Goal: Transaction & Acquisition: Book appointment/travel/reservation

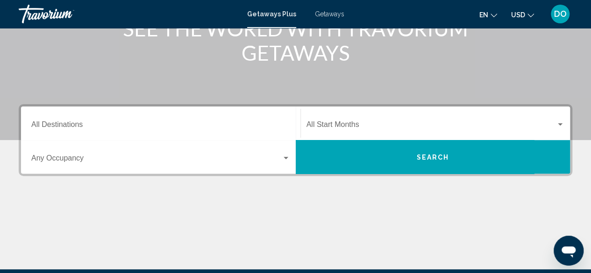
click at [100, 127] on input "Destination All Destinations" at bounding box center [160, 126] width 259 height 8
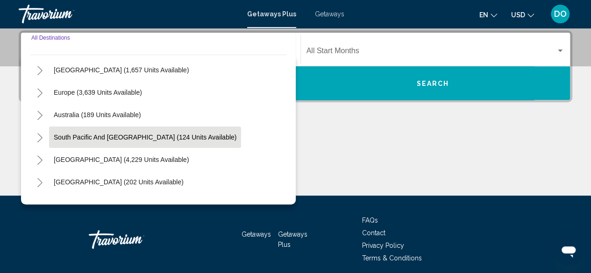
scroll to position [93, 0]
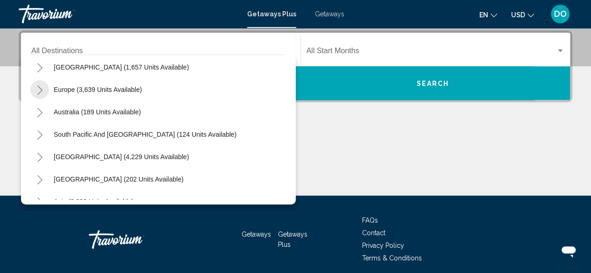
click at [41, 91] on icon "Toggle Europe (3,639 units available)" at bounding box center [39, 89] width 7 height 9
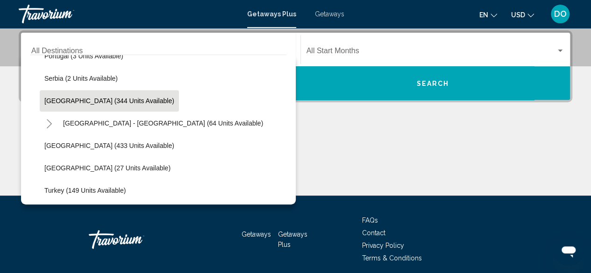
scroll to position [420, 0]
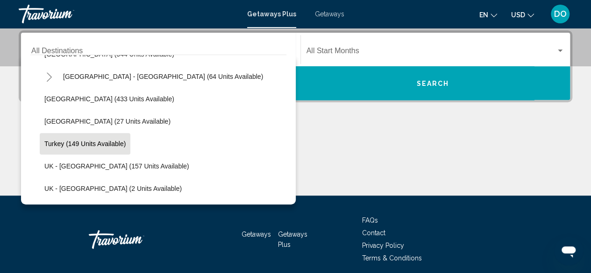
click at [95, 142] on span "Turkey (149 units available)" at bounding box center [84, 143] width 81 height 7
type input "**********"
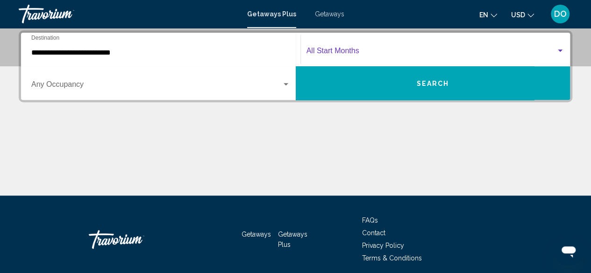
click at [334, 50] on span "Search widget" at bounding box center [431, 53] width 250 height 8
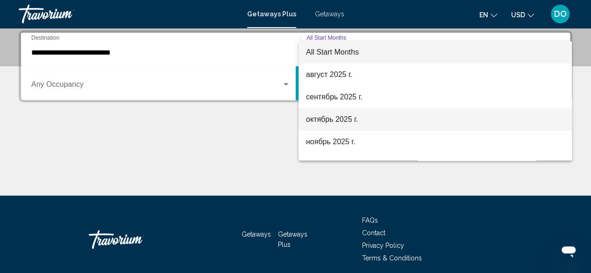
click at [359, 118] on span "октябрь 2025 г." at bounding box center [435, 119] width 258 height 22
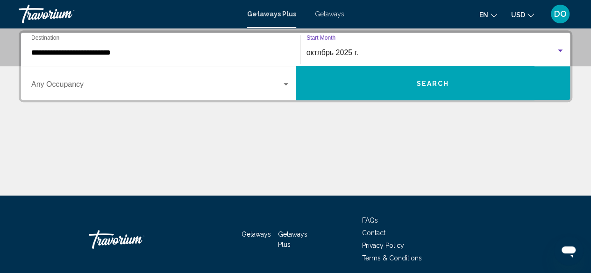
click at [406, 85] on button "Search" at bounding box center [433, 83] width 275 height 34
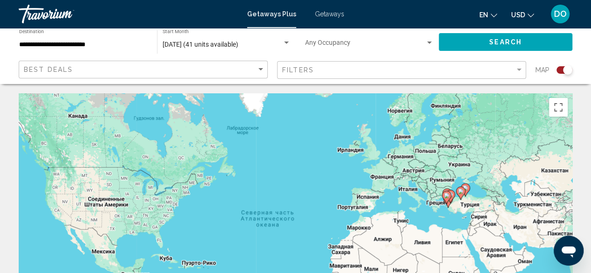
click at [79, 51] on div "**********" at bounding box center [83, 42] width 128 height 26
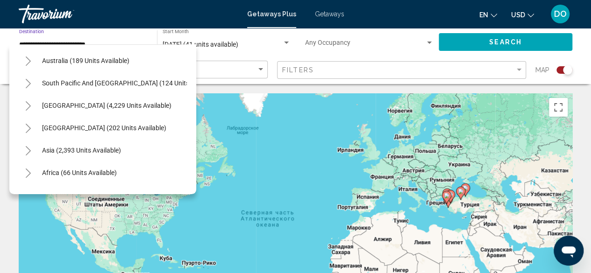
scroll to position [584, 0]
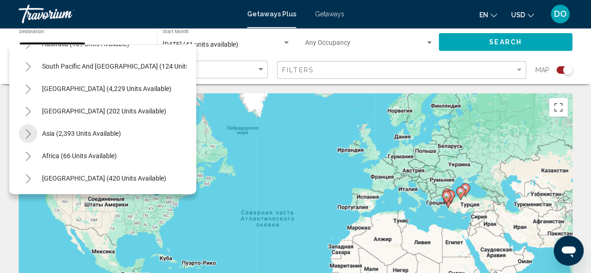
click at [27, 129] on icon "Toggle Asia (2,393 units available)" at bounding box center [28, 133] width 7 height 9
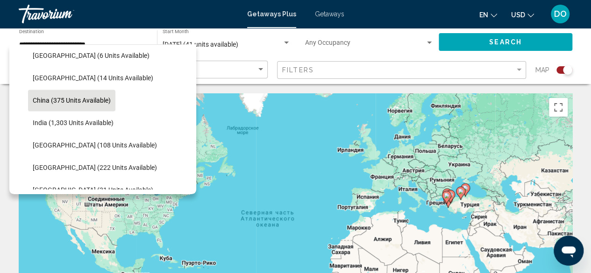
scroll to position [725, 0]
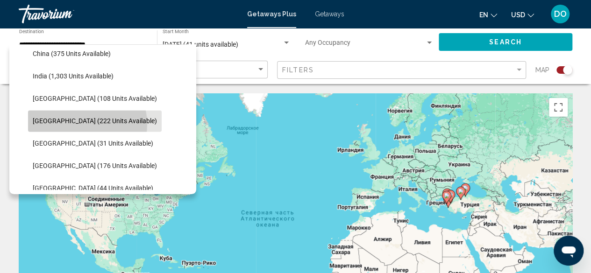
click at [87, 124] on span "[GEOGRAPHIC_DATA] (222 units available)" at bounding box center [95, 120] width 124 height 7
type input "**********"
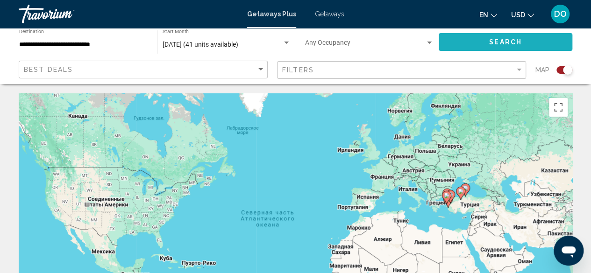
click at [483, 36] on button "Search" at bounding box center [506, 41] width 134 height 17
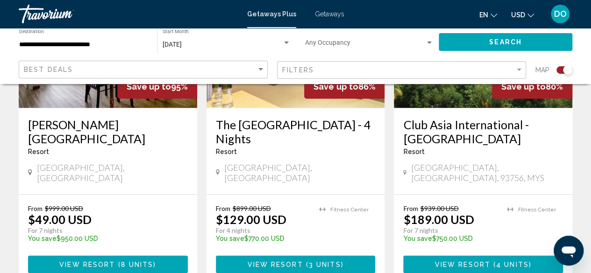
scroll to position [701, 0]
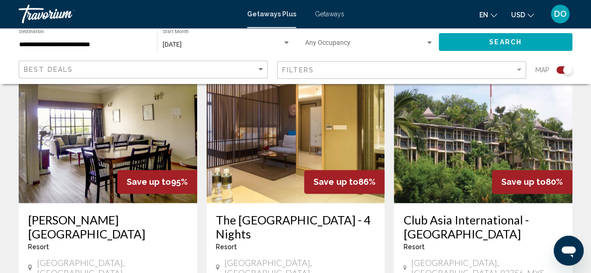
click at [270, 213] on h3 "The [GEOGRAPHIC_DATA] - 4 Nights" at bounding box center [296, 227] width 160 height 28
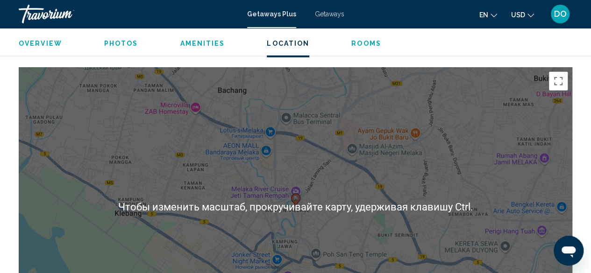
scroll to position [1422, 0]
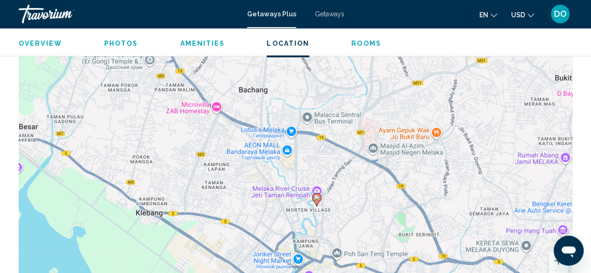
drag, startPoint x: 447, startPoint y: 228, endPoint x: 467, endPoint y: 272, distance: 48.5
click at [467, 272] on div "Чтобы активировать перетаскивание с помощью клавиатуры, нажмите Alt + Ввод. Пос…" at bounding box center [296, 161] width 554 height 280
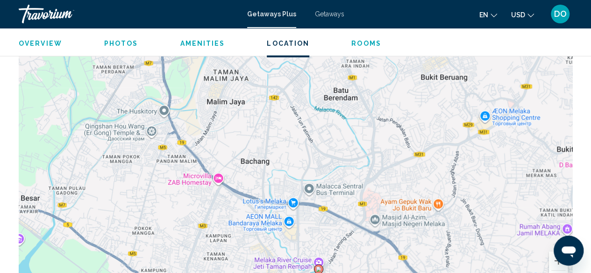
drag, startPoint x: 429, startPoint y: 208, endPoint x: 431, endPoint y: 285, distance: 77.1
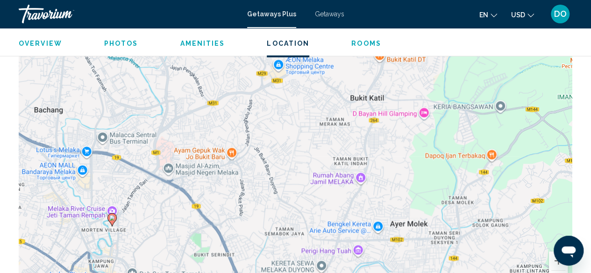
drag, startPoint x: 458, startPoint y: 205, endPoint x: 251, endPoint y: 155, distance: 212.6
click at [251, 155] on div "Чтобы активировать перетаскивание с помощью клавиатуры, нажмите Alt + Ввод. Пос…" at bounding box center [296, 161] width 554 height 280
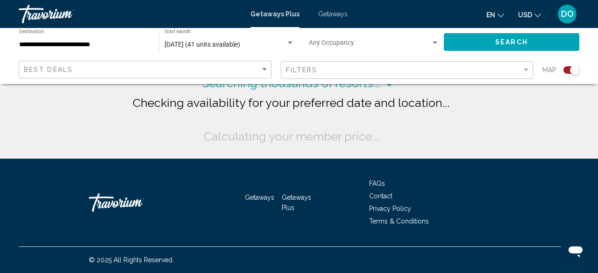
click at [230, 49] on div "[DATE] (41 units available) Start Month All Start Months" at bounding box center [229, 42] width 130 height 26
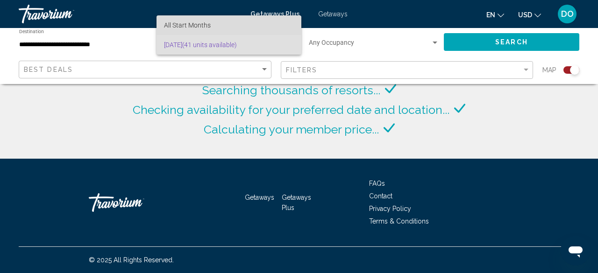
click at [198, 26] on span "All Start Months" at bounding box center [187, 24] width 47 height 7
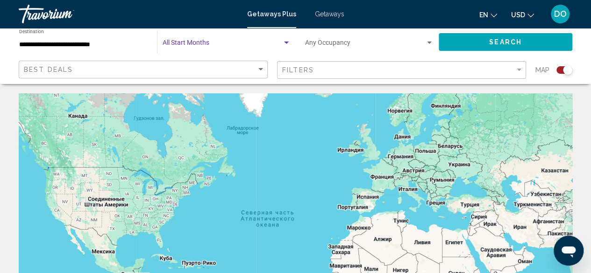
click at [238, 41] on span "Search widget" at bounding box center [223, 44] width 120 height 7
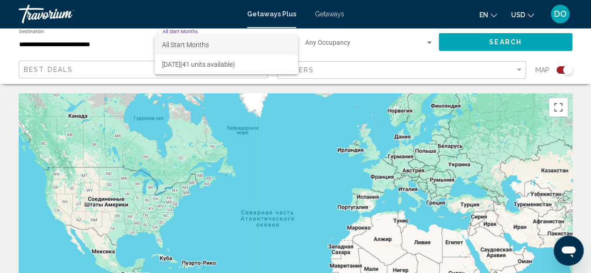
click at [364, 45] on div at bounding box center [295, 136] width 591 height 273
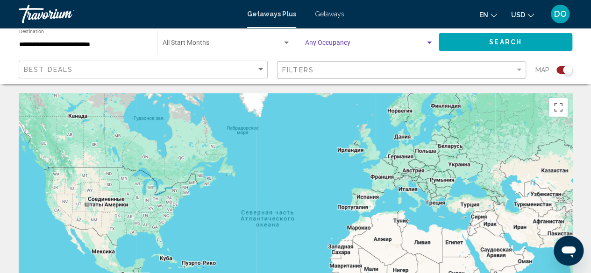
click at [354, 43] on span "Search widget" at bounding box center [365, 44] width 120 height 7
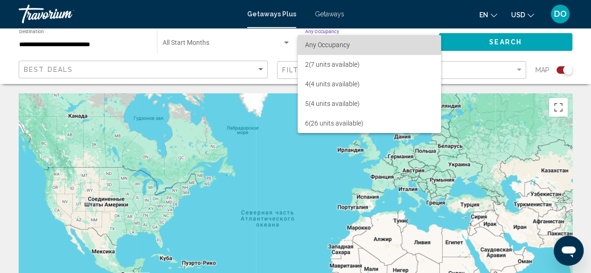
click at [354, 43] on span "Any Occupancy" at bounding box center [369, 45] width 128 height 20
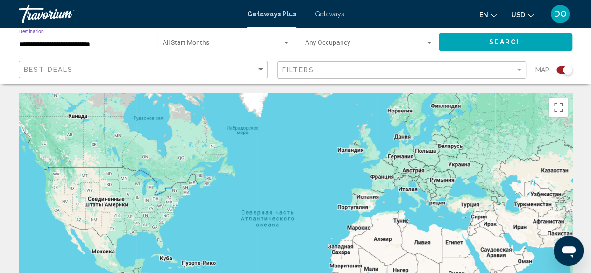
click at [89, 43] on input "**********" at bounding box center [83, 44] width 128 height 7
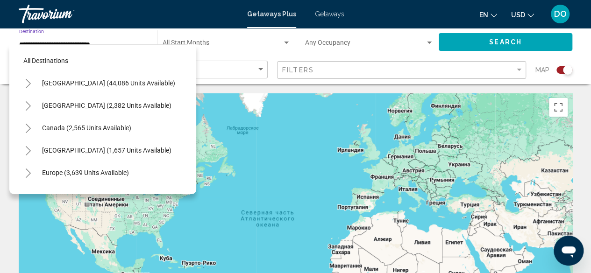
scroll to position [306, 0]
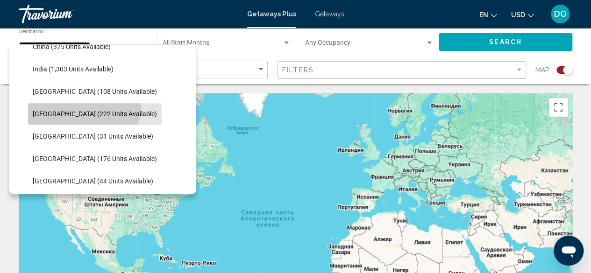
click at [83, 106] on button "[GEOGRAPHIC_DATA] (222 units available)" at bounding box center [95, 113] width 134 height 21
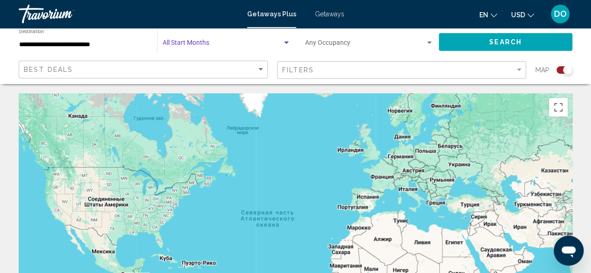
click at [211, 45] on span "Search widget" at bounding box center [223, 44] width 120 height 7
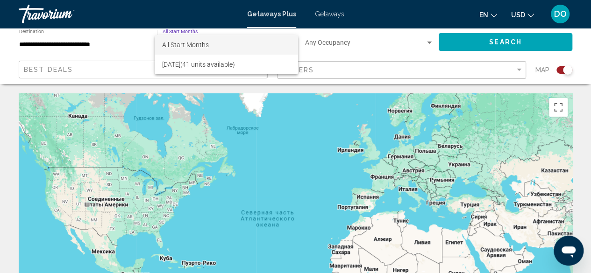
click at [182, 49] on span "All Start Months" at bounding box center [226, 45] width 128 height 20
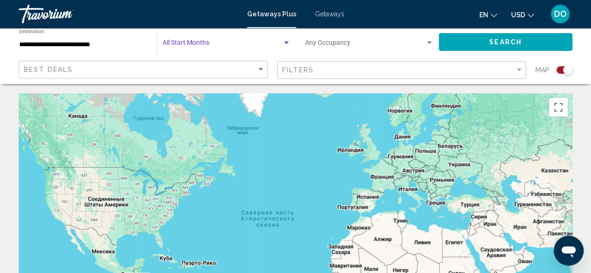
click at [193, 43] on span "Search widget" at bounding box center [223, 44] width 120 height 7
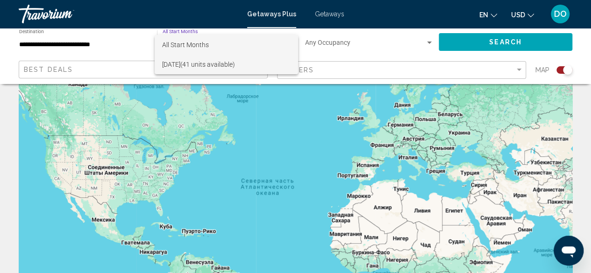
scroll to position [47, 0]
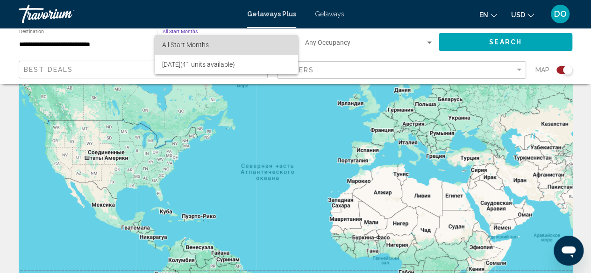
click at [224, 51] on span "All Start Months" at bounding box center [226, 45] width 128 height 20
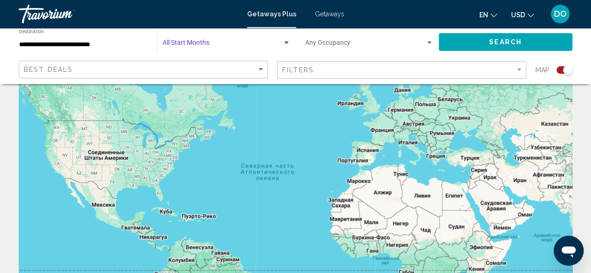
scroll to position [0, 0]
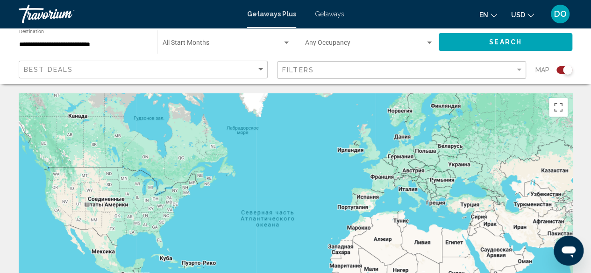
click at [471, 65] on div "Filters" at bounding box center [402, 70] width 241 height 17
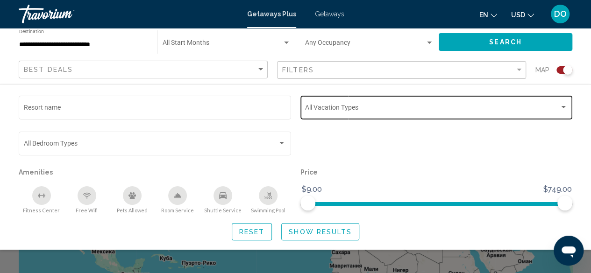
click at [404, 108] on span "Search widget" at bounding box center [432, 109] width 254 height 7
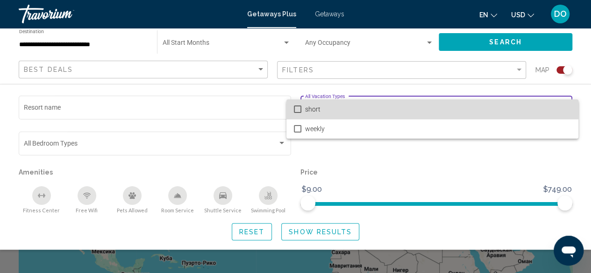
click at [404, 108] on span "short" at bounding box center [438, 110] width 266 height 20
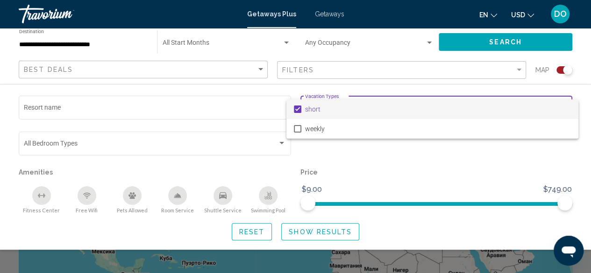
click at [299, 109] on mat-pseudo-checkbox at bounding box center [297, 109] width 7 height 7
drag, startPoint x: 332, startPoint y: 167, endPoint x: 330, endPoint y: 157, distance: 10.0
click at [332, 166] on div at bounding box center [295, 136] width 591 height 273
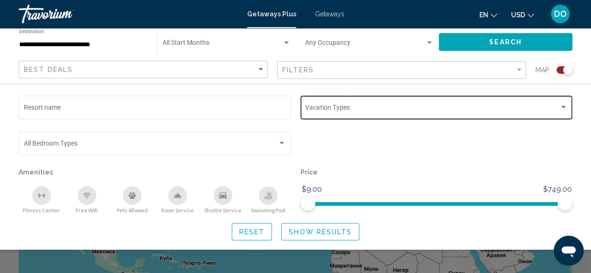
click at [136, 63] on div "Best Deals" at bounding box center [144, 69] width 241 height 17
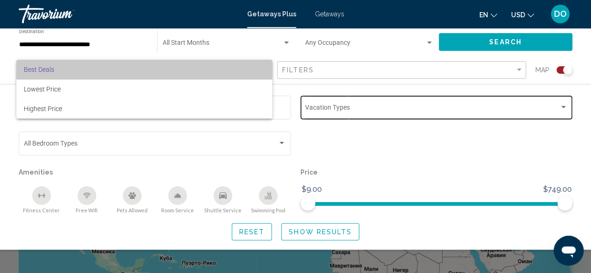
click at [136, 63] on span "Best Deals" at bounding box center [144, 70] width 241 height 20
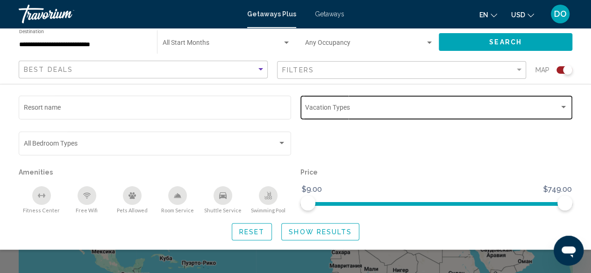
click at [156, 40] on div "Start Month All Start Months" at bounding box center [223, 42] width 143 height 28
click at [190, 36] on div "Start Month All Start Months" at bounding box center [227, 42] width 128 height 26
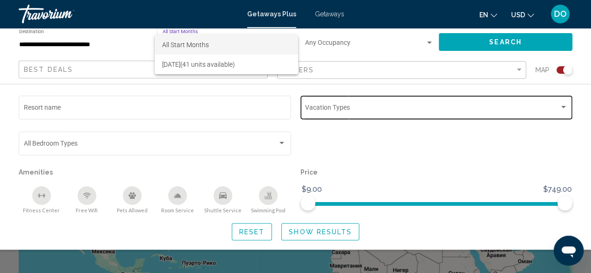
click at [176, 34] on div at bounding box center [295, 136] width 591 height 273
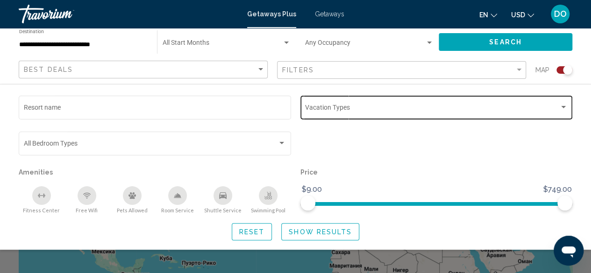
click at [178, 28] on mat-form-field "Start Month All Start Months" at bounding box center [226, 42] width 138 height 29
click at [512, 41] on span "Search" at bounding box center [505, 42] width 33 height 7
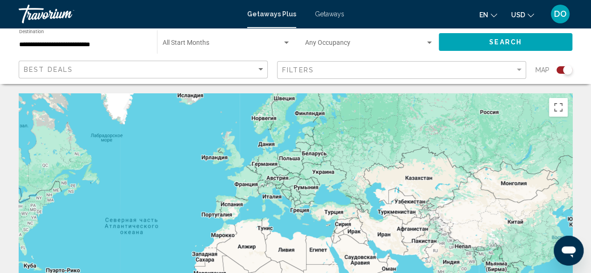
drag, startPoint x: 445, startPoint y: 208, endPoint x: 306, endPoint y: 216, distance: 139.9
click at [306, 216] on div "Main content" at bounding box center [296, 233] width 554 height 280
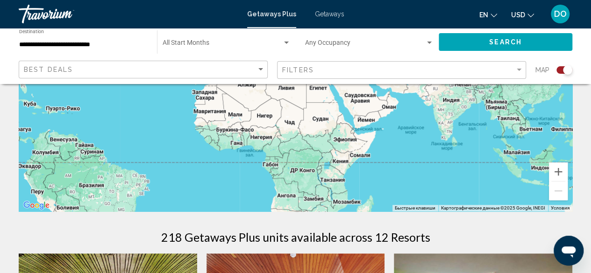
scroll to position [187, 0]
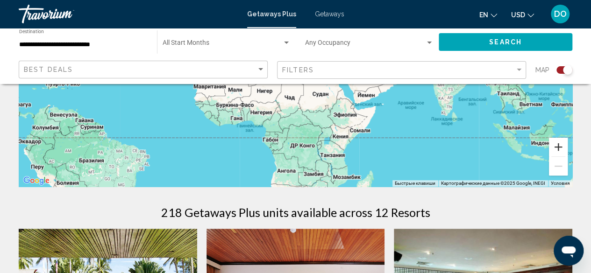
click at [560, 145] on button "Увеличить" at bounding box center [558, 147] width 19 height 19
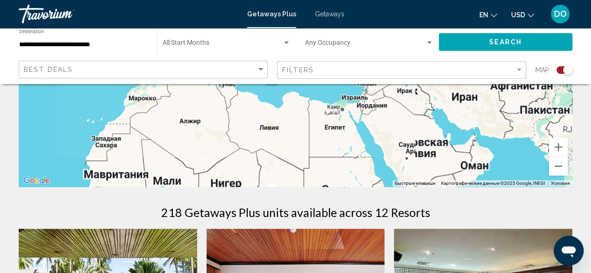
drag, startPoint x: 265, startPoint y: 154, endPoint x: 279, endPoint y: 189, distance: 37.3
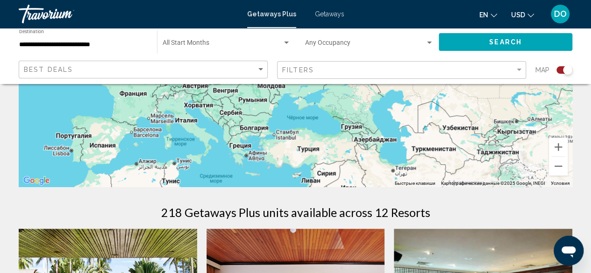
drag, startPoint x: 364, startPoint y: 109, endPoint x: 318, endPoint y: 192, distance: 94.9
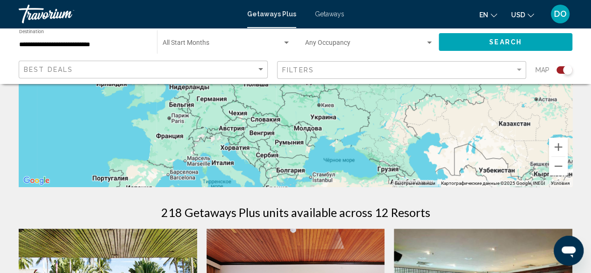
drag, startPoint x: 270, startPoint y: 117, endPoint x: 312, endPoint y: 166, distance: 64.3
click at [312, 166] on div "Main content" at bounding box center [296, 47] width 554 height 280
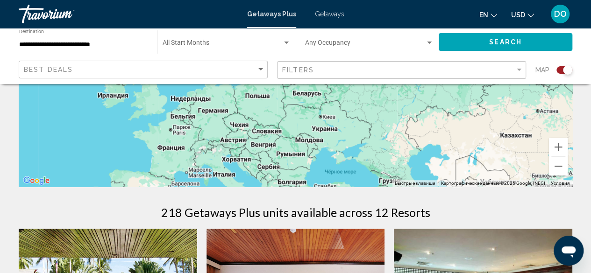
drag, startPoint x: 192, startPoint y: 139, endPoint x: 194, endPoint y: 152, distance: 13.2
click at [194, 152] on div "Main content" at bounding box center [296, 47] width 554 height 280
click at [558, 152] on button "Увеличить" at bounding box center [558, 147] width 19 height 19
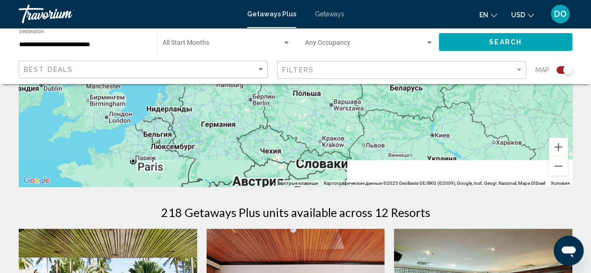
drag, startPoint x: 287, startPoint y: 160, endPoint x: 418, endPoint y: 60, distance: 164.6
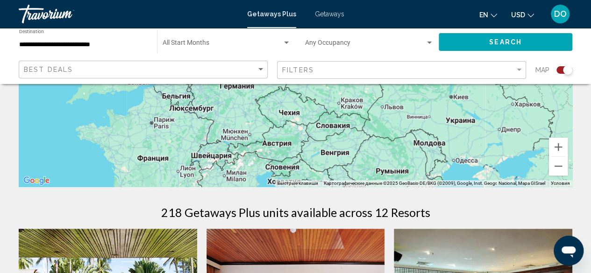
drag, startPoint x: 369, startPoint y: 137, endPoint x: 346, endPoint y: 153, distance: 28.5
click at [346, 153] on div "Main content" at bounding box center [296, 47] width 554 height 280
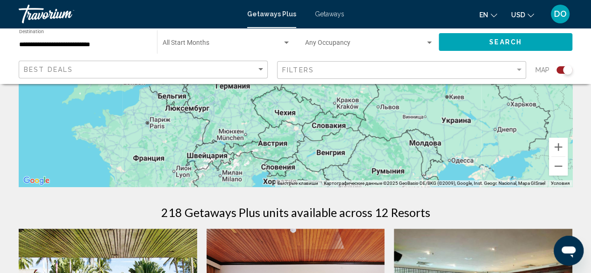
drag, startPoint x: 199, startPoint y: 141, endPoint x: 194, endPoint y: 142, distance: 4.8
click at [194, 142] on div "Main content" at bounding box center [296, 47] width 554 height 280
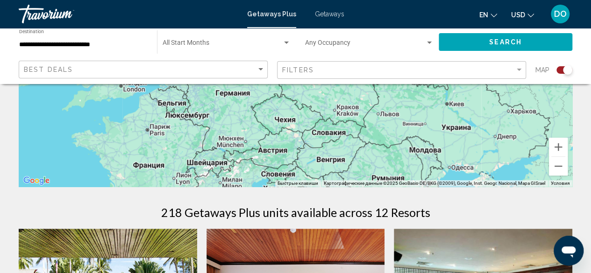
drag, startPoint x: 171, startPoint y: 142, endPoint x: 171, endPoint y: 150, distance: 8.9
click at [171, 150] on div "Main content" at bounding box center [296, 47] width 554 height 280
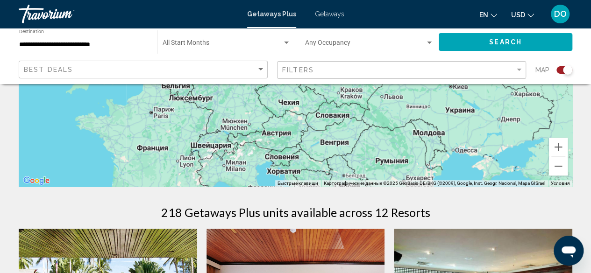
drag, startPoint x: 286, startPoint y: 152, endPoint x: 291, endPoint y: 133, distance: 19.6
click at [291, 133] on div "Main content" at bounding box center [296, 47] width 554 height 280
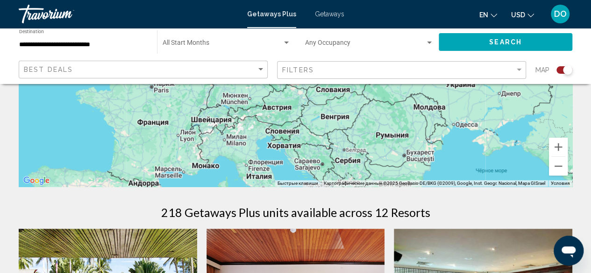
drag, startPoint x: 267, startPoint y: 159, endPoint x: 269, endPoint y: 134, distance: 25.7
click at [269, 134] on div "Main content" at bounding box center [296, 47] width 554 height 280
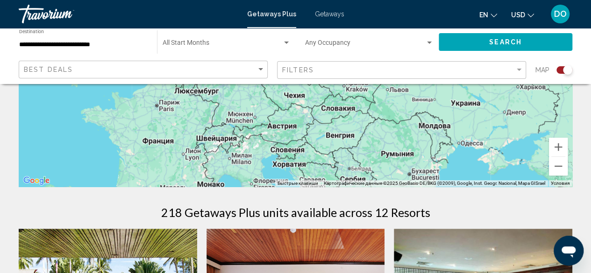
drag, startPoint x: 205, startPoint y: 130, endPoint x: 210, endPoint y: 151, distance: 21.2
click at [210, 151] on div "Main content" at bounding box center [296, 47] width 554 height 280
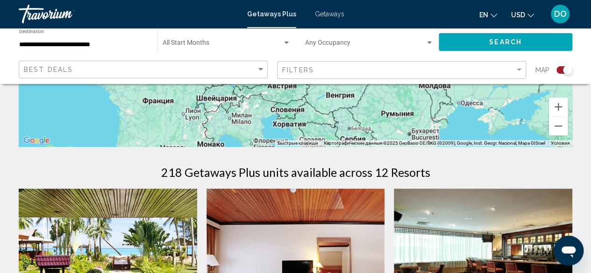
scroll to position [234, 0]
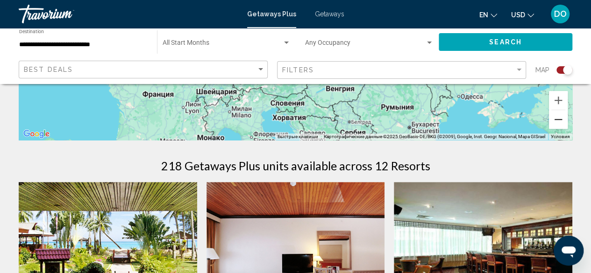
click at [559, 119] on button "Уменьшить" at bounding box center [558, 119] width 19 height 19
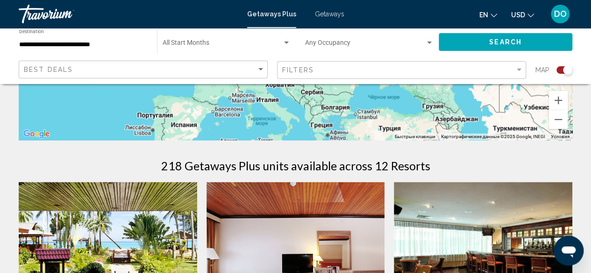
drag, startPoint x: 306, startPoint y: 114, endPoint x: 293, endPoint y: 142, distance: 30.3
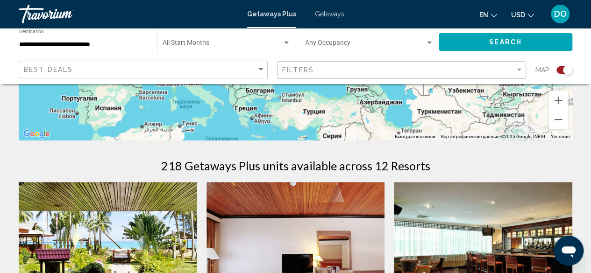
drag, startPoint x: 240, startPoint y: 121, endPoint x: 164, endPoint y: 108, distance: 77.6
click at [164, 108] on div "Main content" at bounding box center [296, 0] width 554 height 280
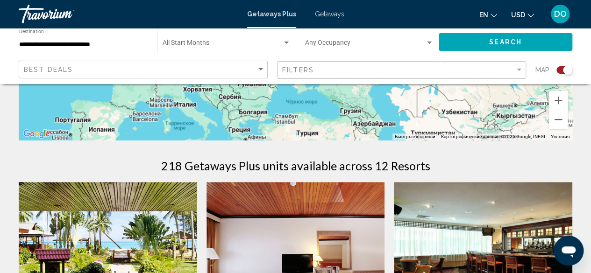
drag, startPoint x: 248, startPoint y: 103, endPoint x: 241, endPoint y: 128, distance: 25.3
click at [241, 128] on div "Main content" at bounding box center [296, 0] width 554 height 280
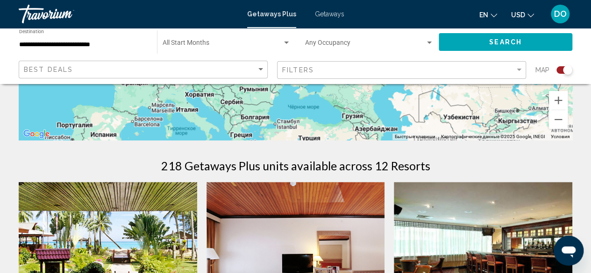
drag, startPoint x: 236, startPoint y: 111, endPoint x: 240, endPoint y: 120, distance: 9.0
click at [240, 120] on div "Main content" at bounding box center [296, 0] width 554 height 280
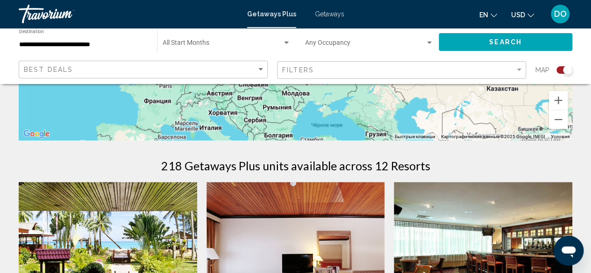
drag, startPoint x: 175, startPoint y: 110, endPoint x: 198, endPoint y: 130, distance: 30.5
click at [198, 130] on div "Main content" at bounding box center [296, 0] width 554 height 280
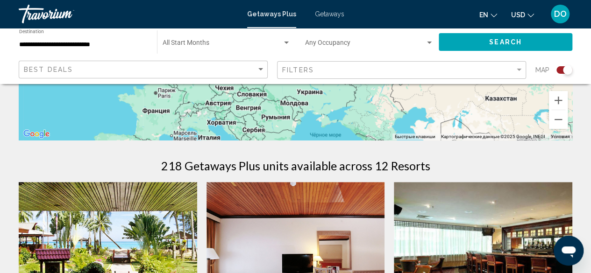
drag, startPoint x: 285, startPoint y: 118, endPoint x: 284, endPoint y: 129, distance: 10.9
click at [284, 129] on div "Main content" at bounding box center [296, 0] width 554 height 280
